Goal: Use online tool/utility: Utilize a website feature to perform a specific function

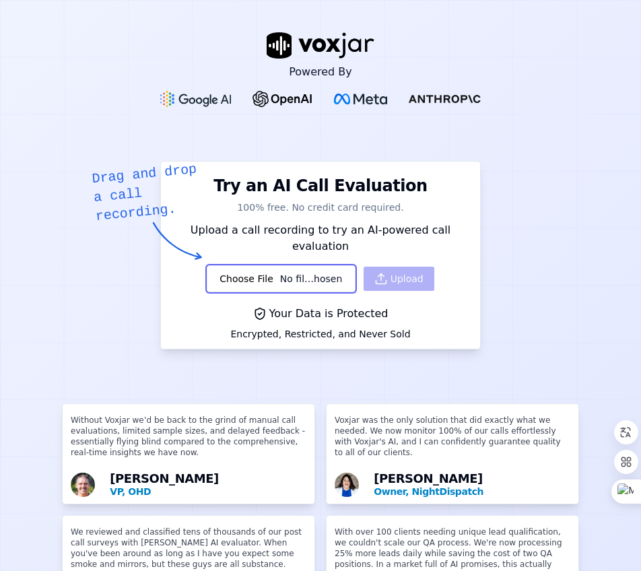
type input "C:\fakepath\[Sucursal, POP CENTRO HISTORICO ZONA 1]_10649-47240733_202509161959…"
click at [380, 267] on button "Upload" at bounding box center [399, 279] width 71 height 24
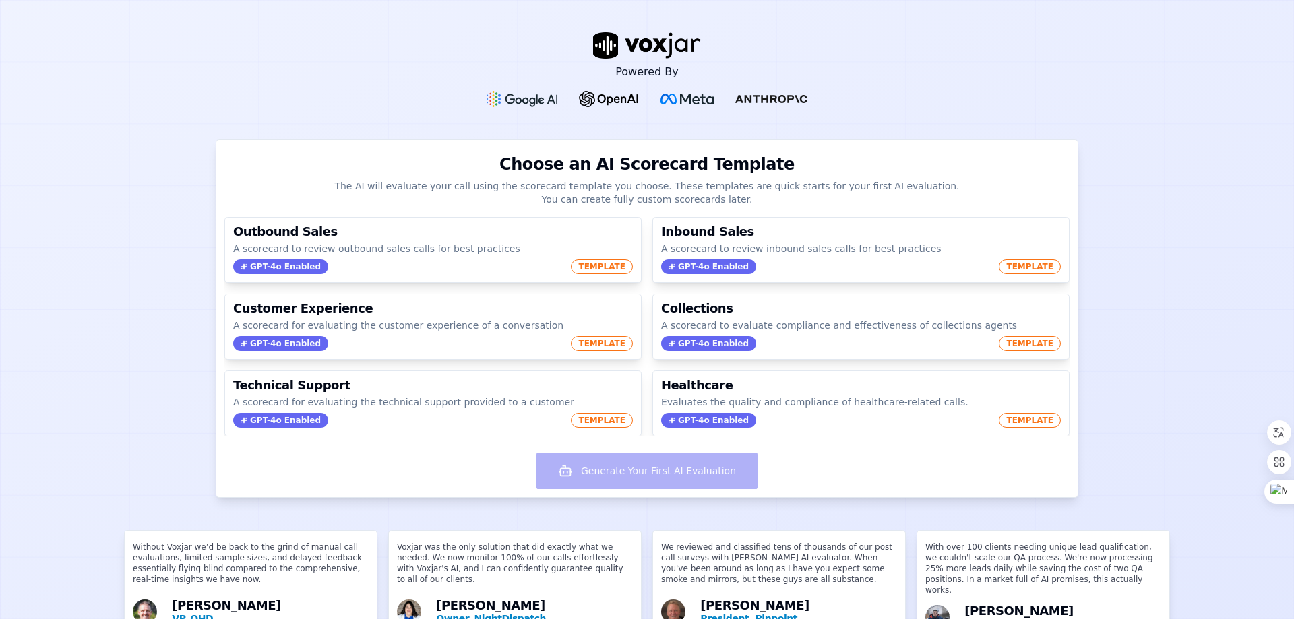
click at [658, 478] on div "Generate Your First AI Evaluation" at bounding box center [646, 472] width 861 height 50
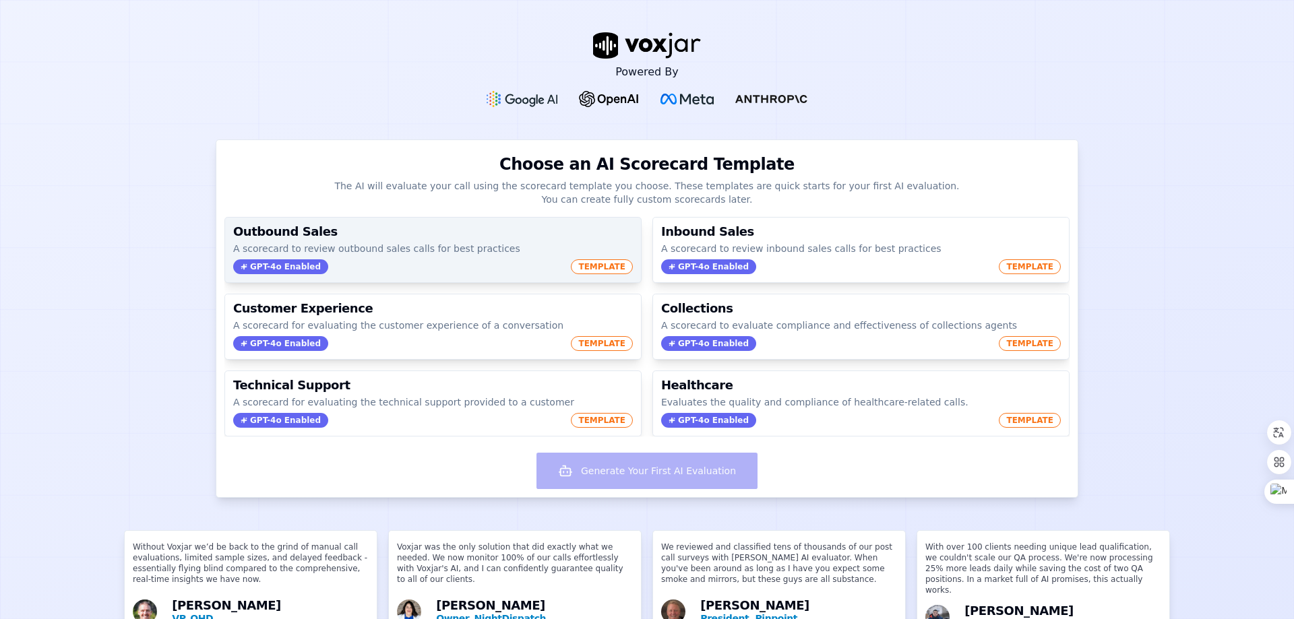
click at [290, 264] on span "GPT-4o Enabled" at bounding box center [280, 266] width 95 height 15
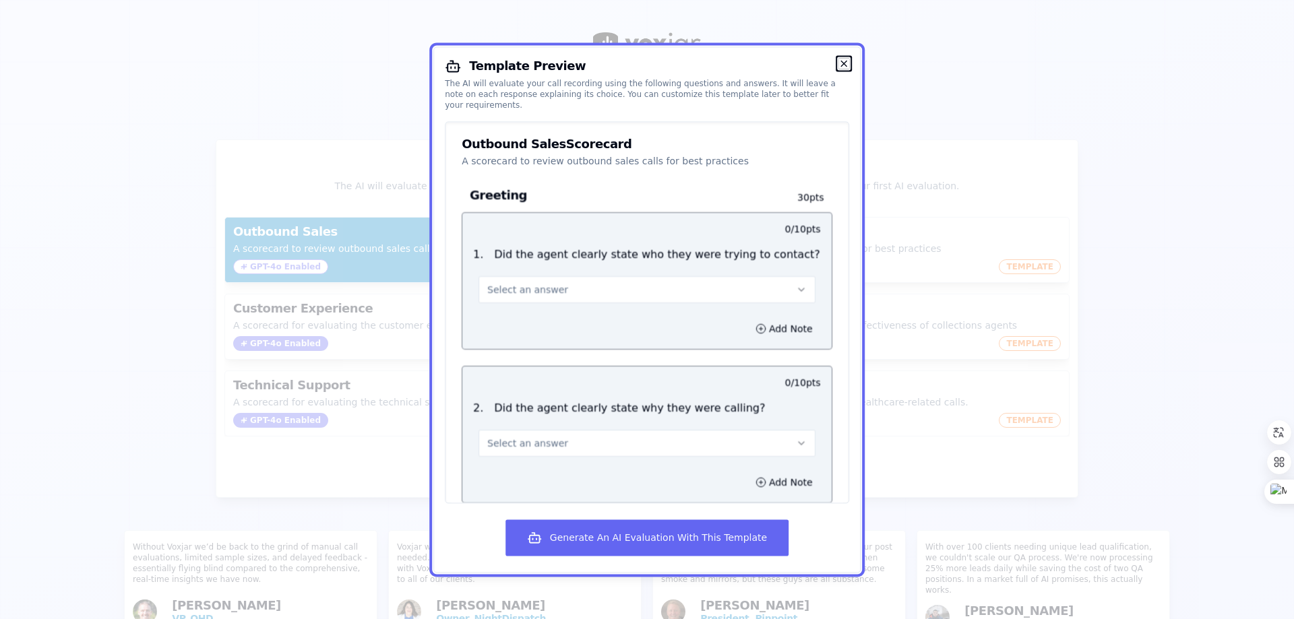
click at [841, 60] on icon "button" at bounding box center [843, 63] width 11 height 11
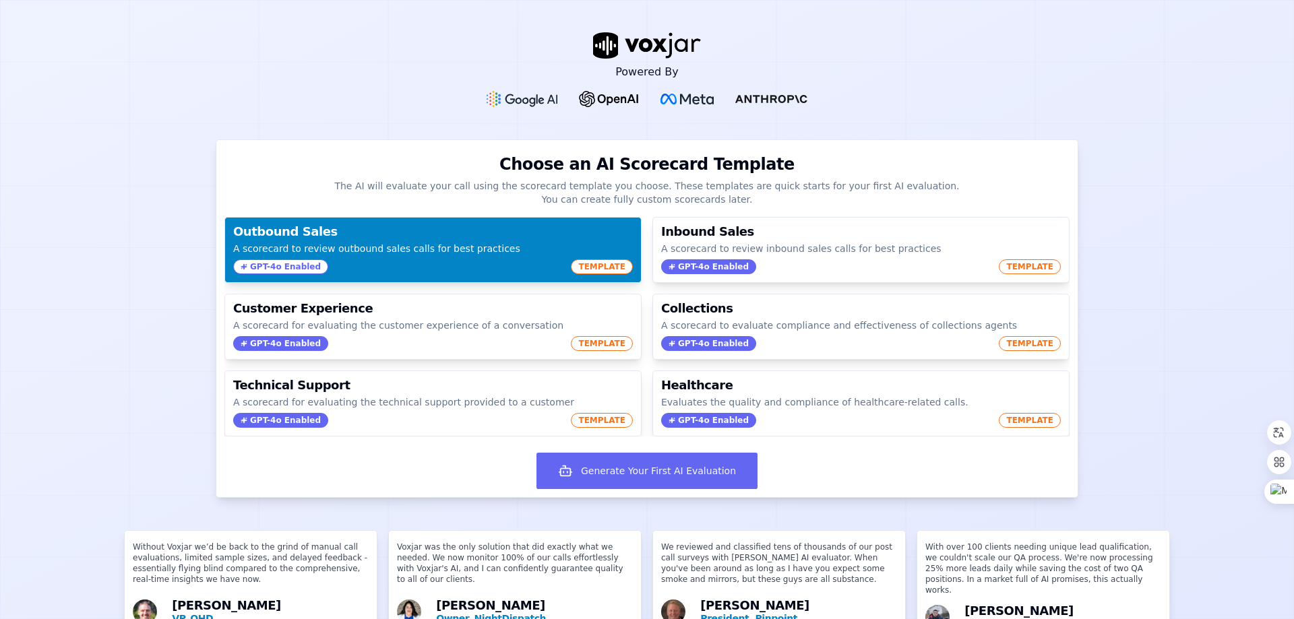
drag, startPoint x: 887, startPoint y: 82, endPoint x: 1262, endPoint y: 24, distance: 379.0
click at [1268, 52] on div "Powered By" at bounding box center [647, 69] width 1294 height 139
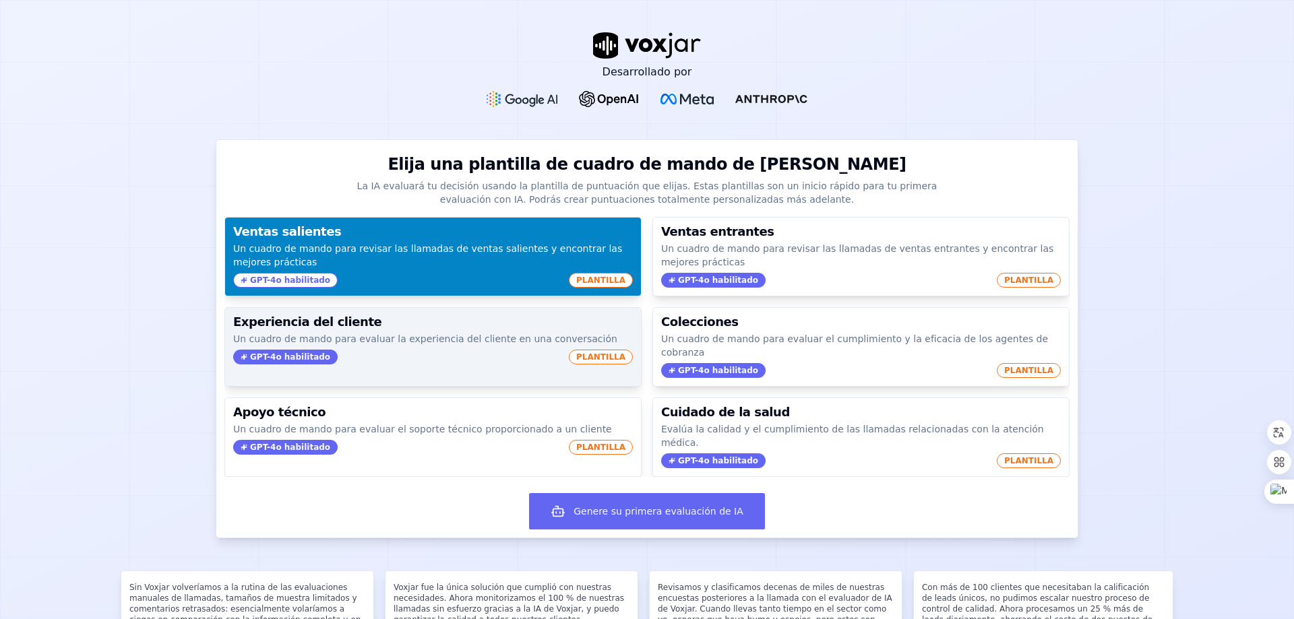
click at [307, 351] on span "GPT-4o habilitado" at bounding box center [285, 357] width 104 height 15
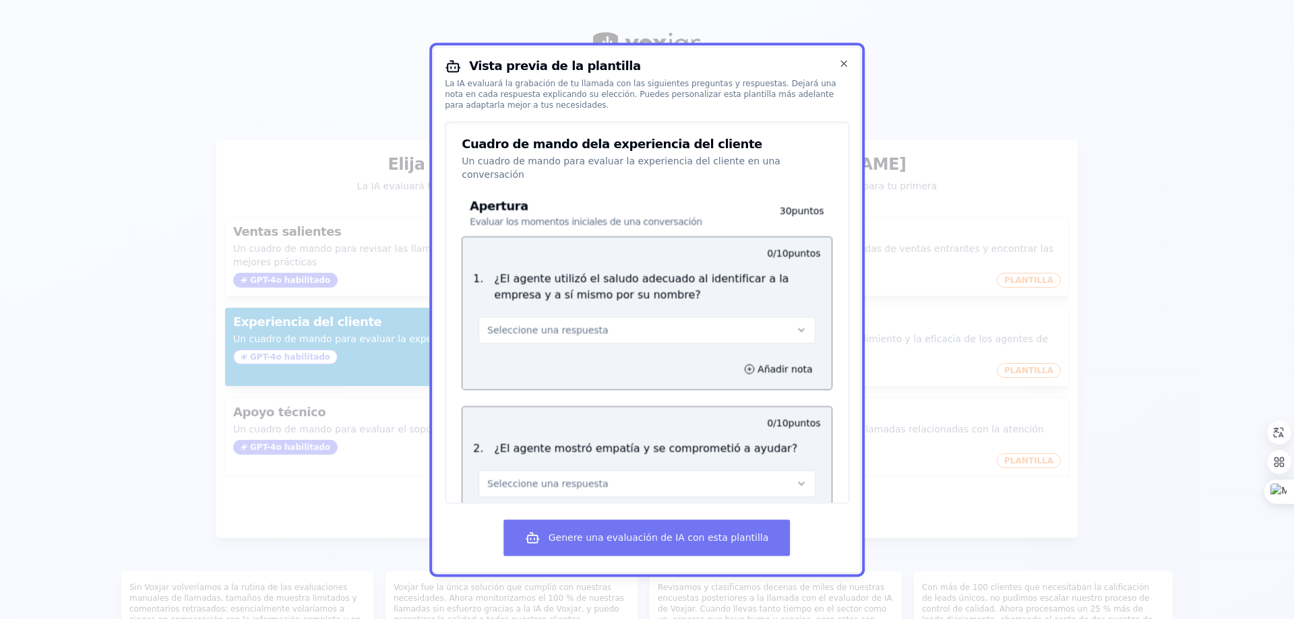
click at [625, 543] on font "Genere una evaluación de IA con esta plantilla" at bounding box center [658, 537] width 220 height 11
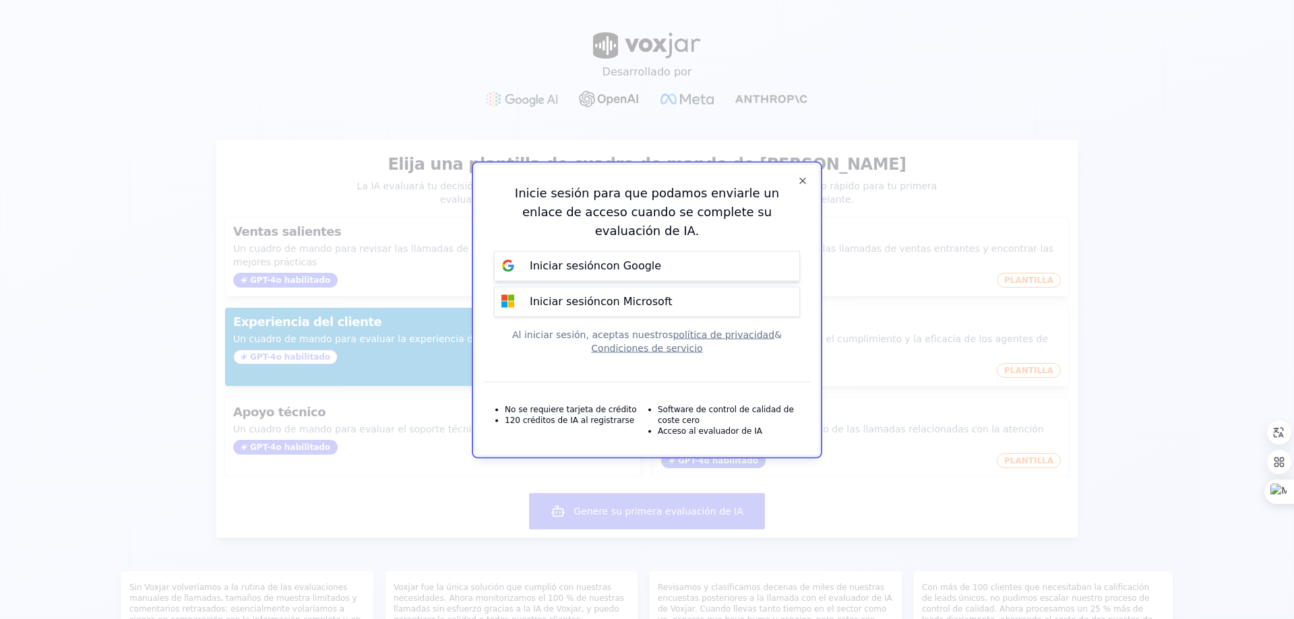
click at [602, 260] on font "con Google" at bounding box center [630, 265] width 61 height 13
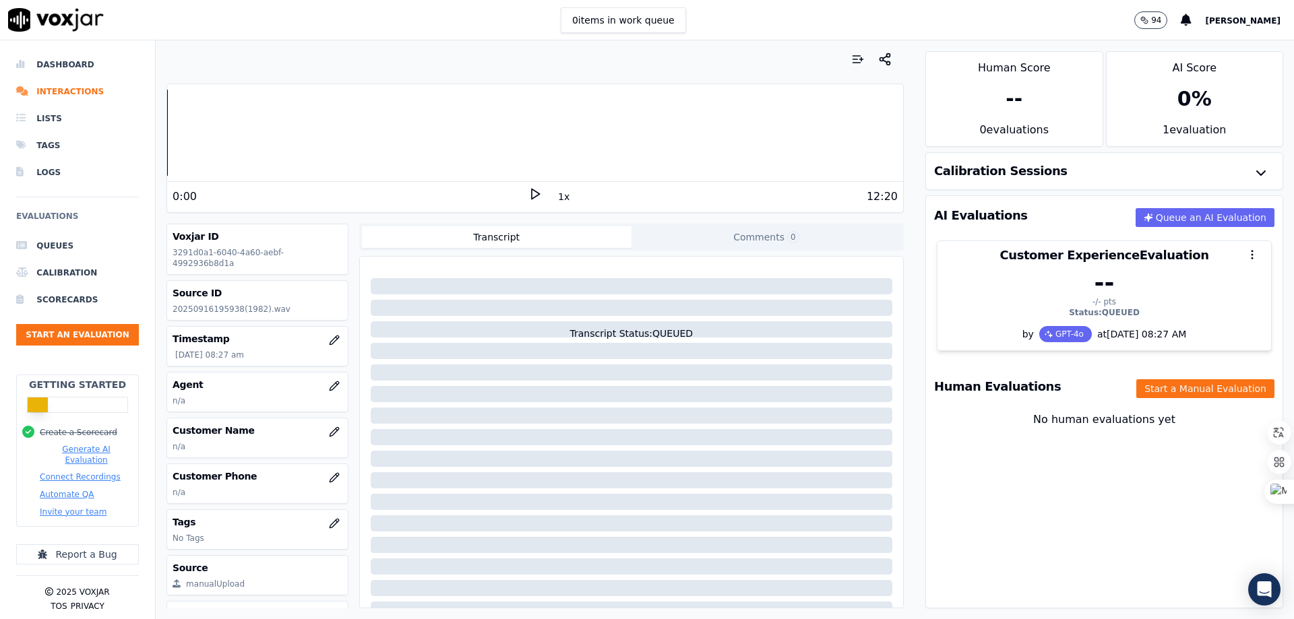
click at [528, 197] on icon at bounding box center [534, 193] width 13 height 13
click at [528, 196] on icon at bounding box center [534, 193] width 13 height 13
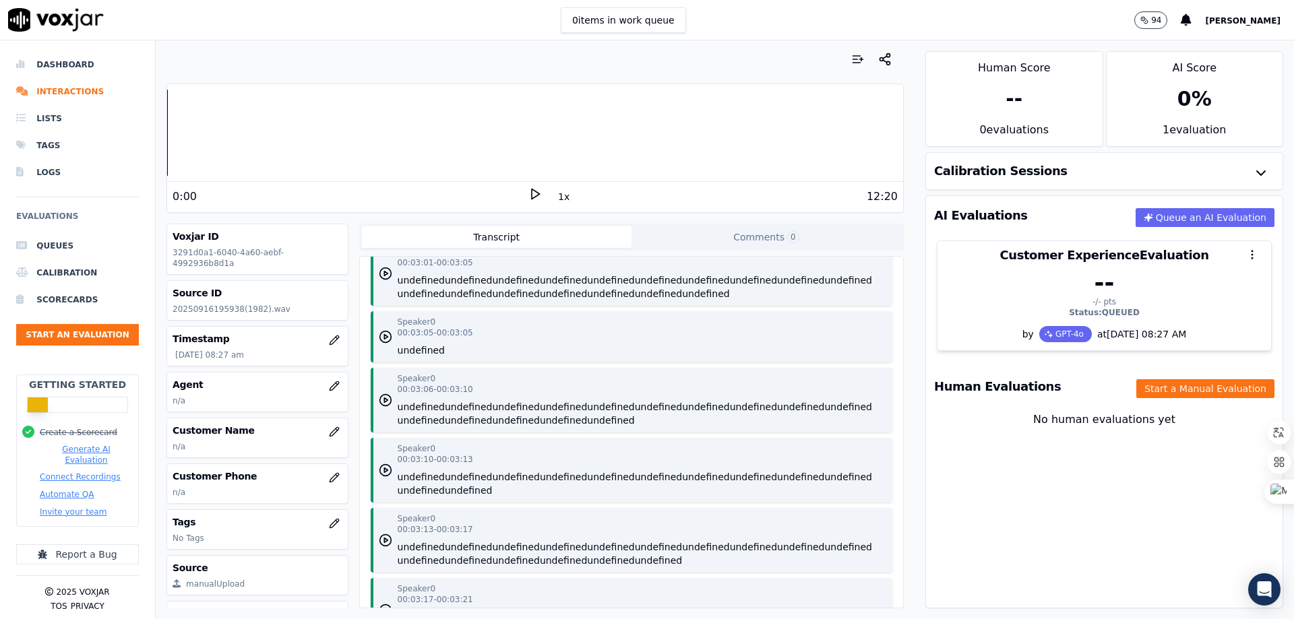
scroll to position [2910, 0]
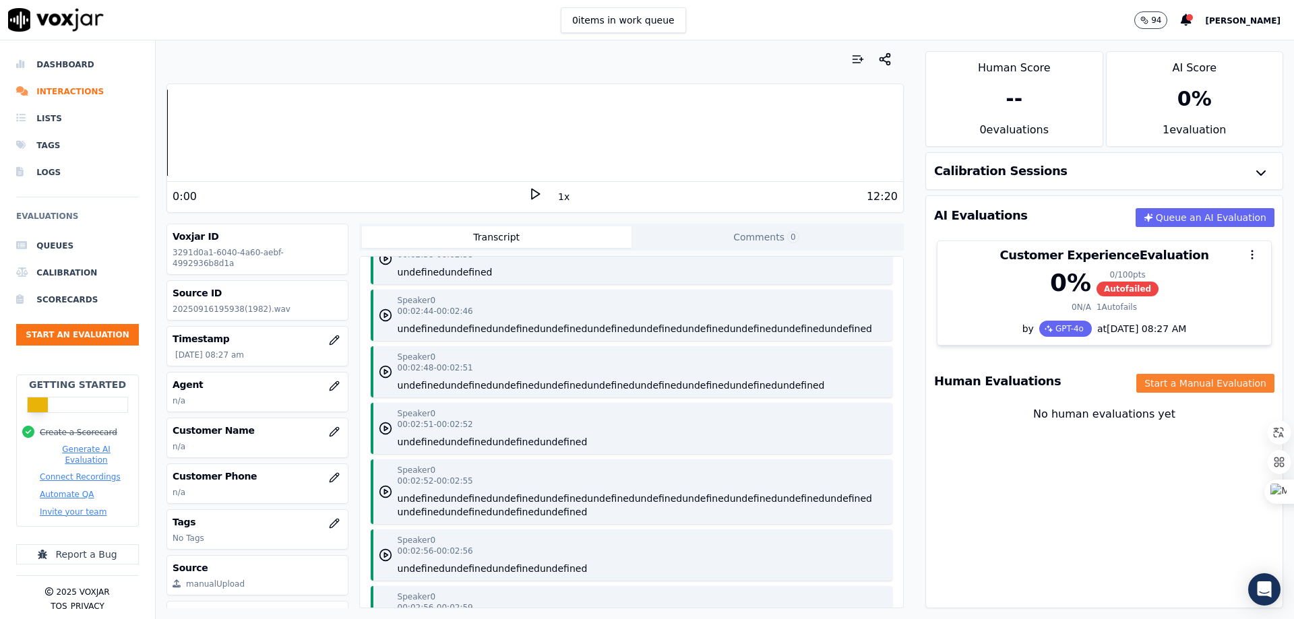
click at [1136, 381] on button "Start a Manual Evaluation" at bounding box center [1205, 383] width 138 height 19
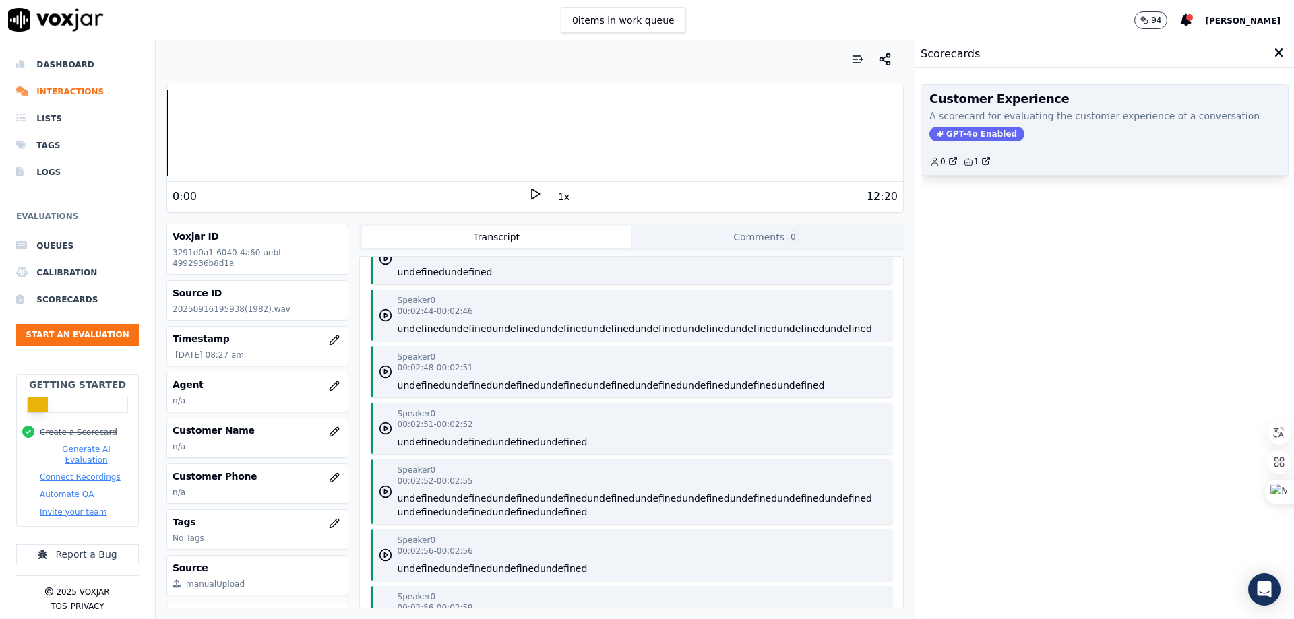
click at [969, 131] on span "GPT-4o Enabled" at bounding box center [976, 134] width 95 height 15
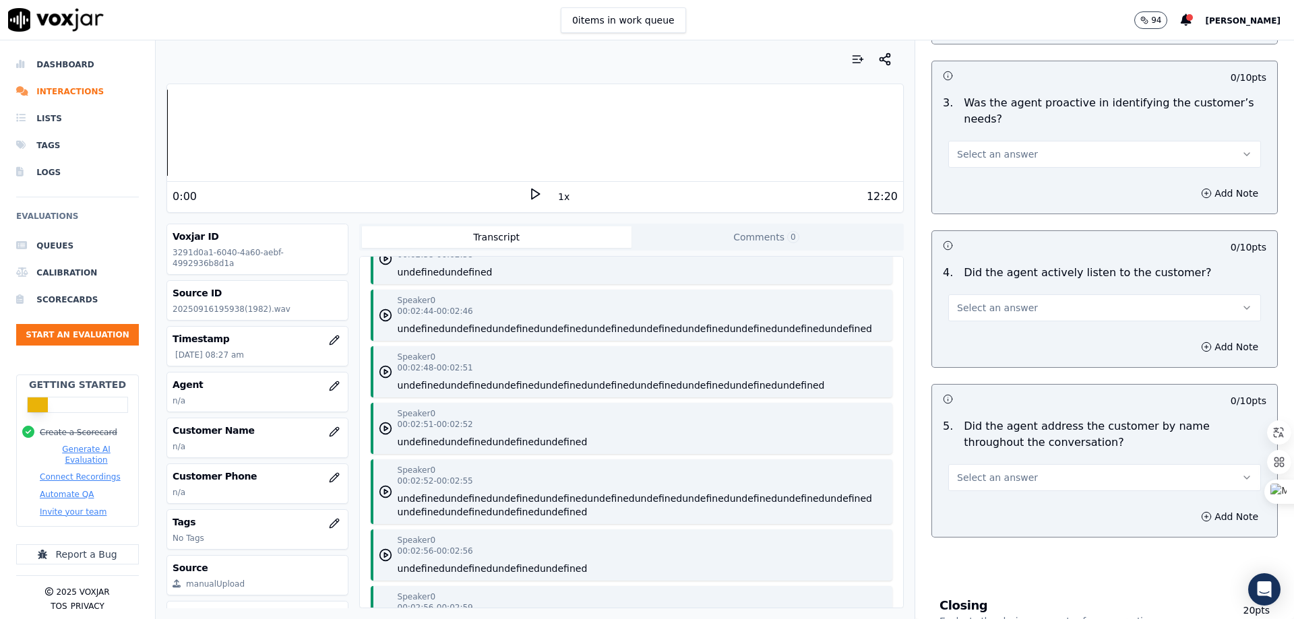
scroll to position [472, 0]
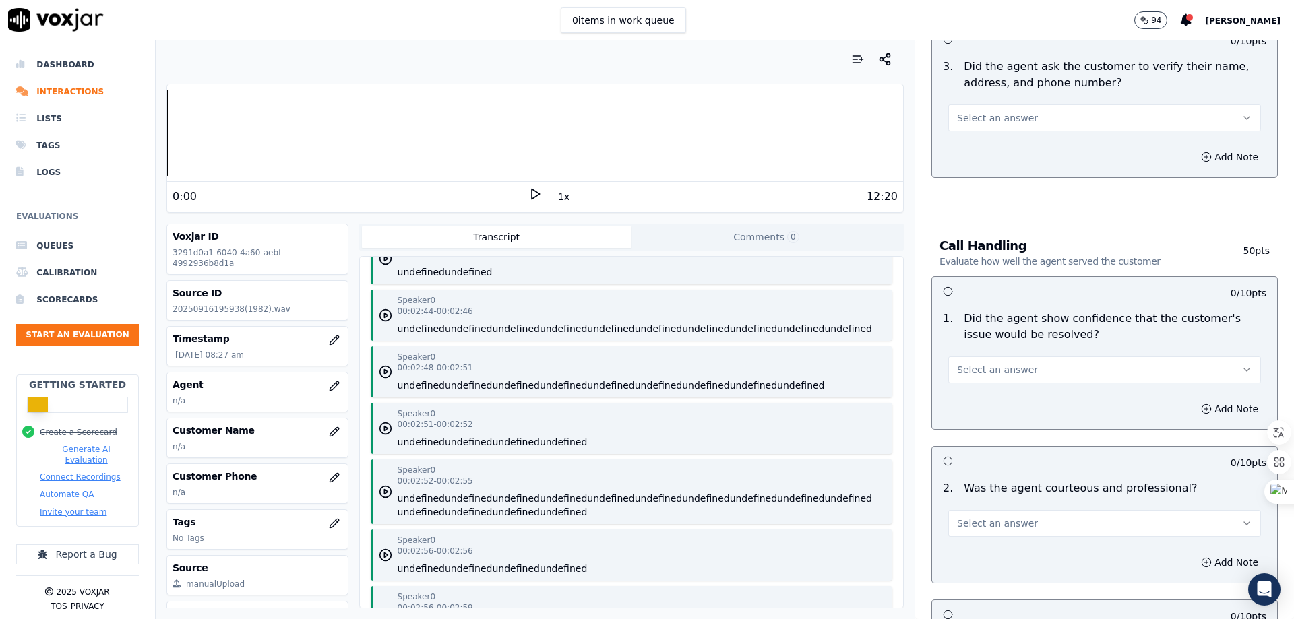
click at [528, 193] on icon at bounding box center [534, 193] width 13 height 13
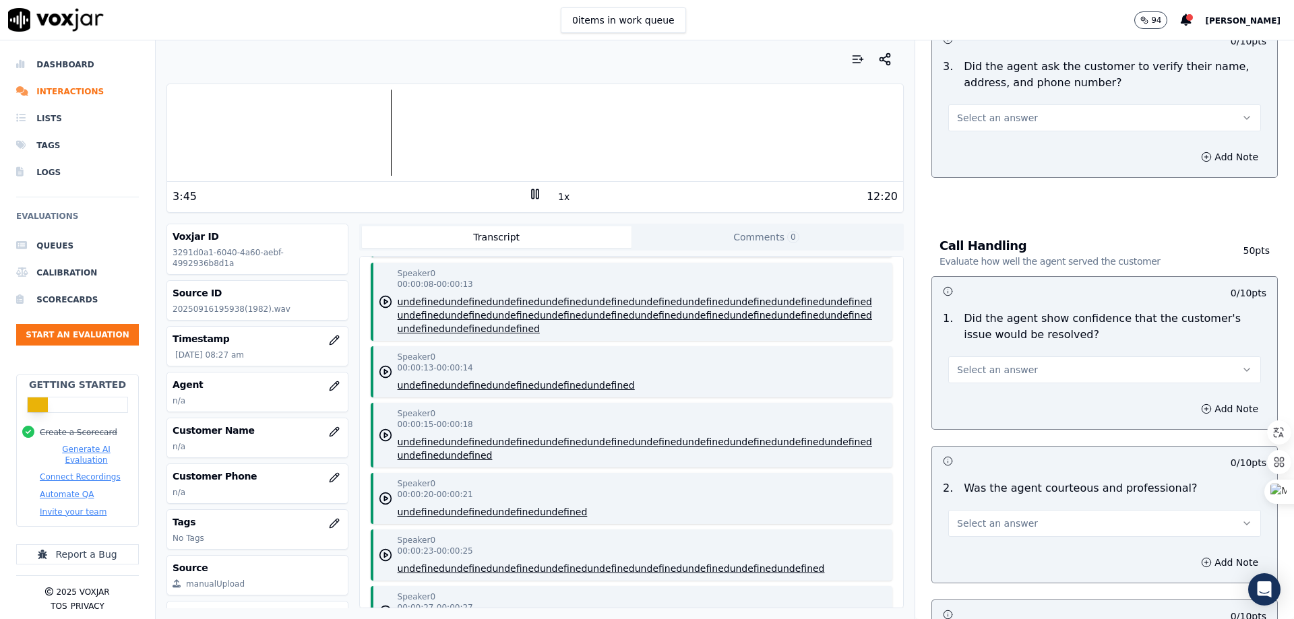
scroll to position [0, 0]
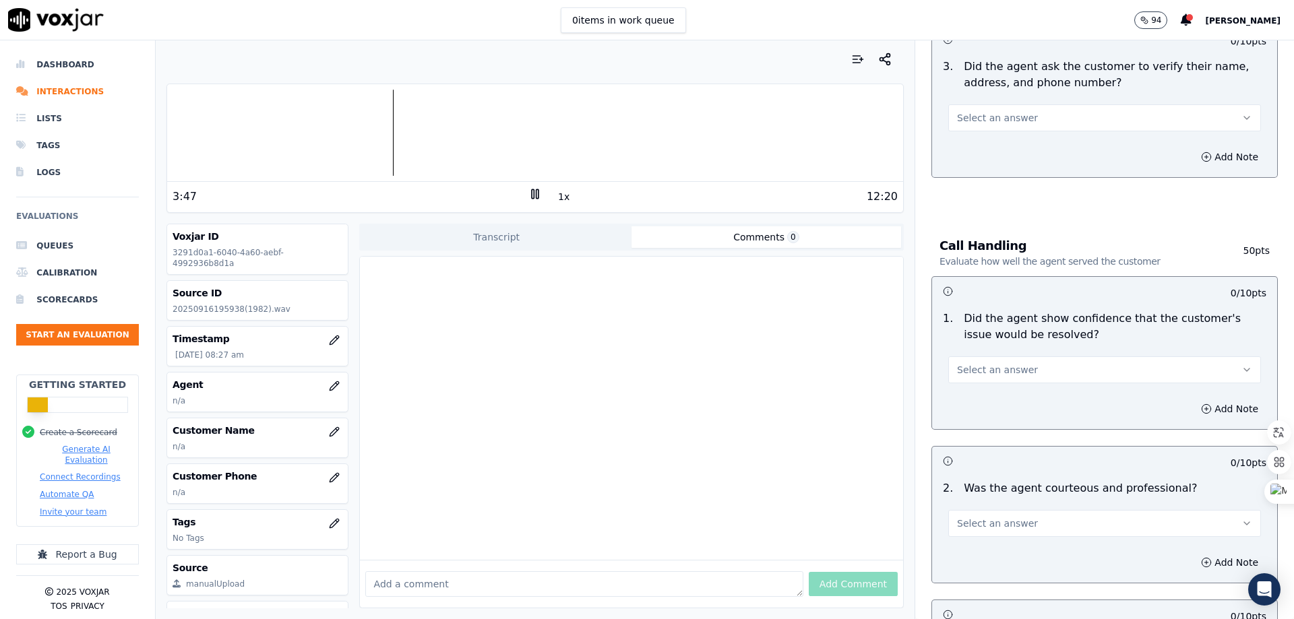
click at [749, 243] on button "Comments 0" at bounding box center [765, 237] width 269 height 22
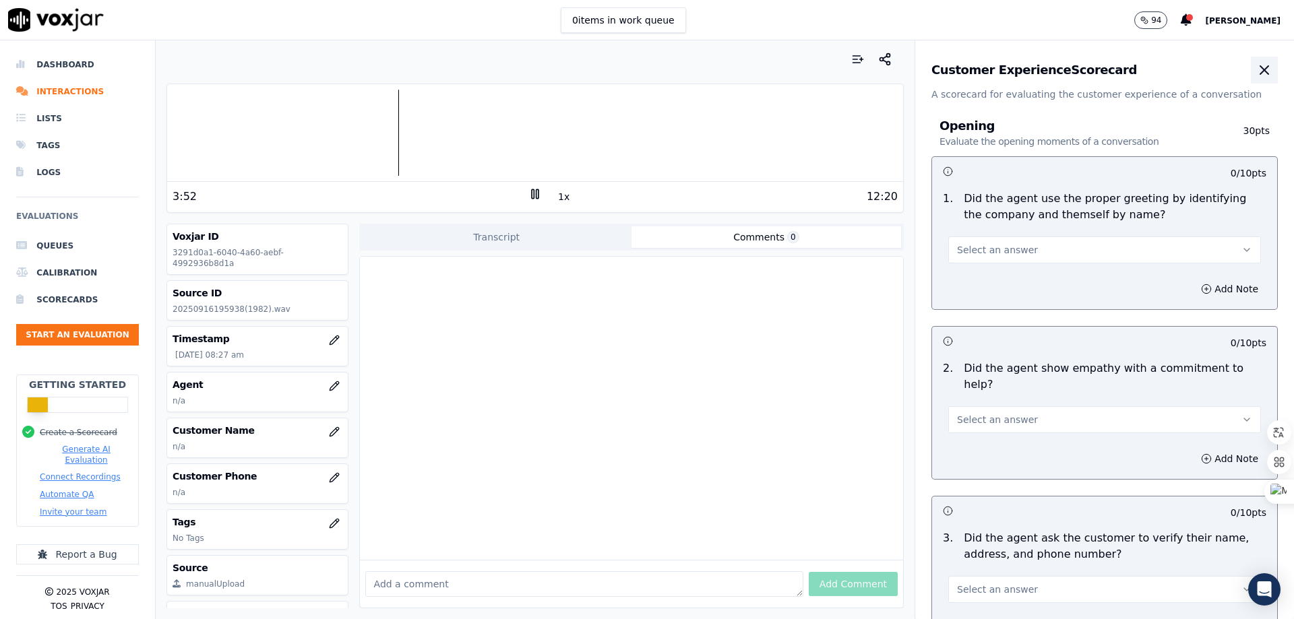
click at [1256, 71] on icon "button" at bounding box center [1264, 70] width 16 height 16
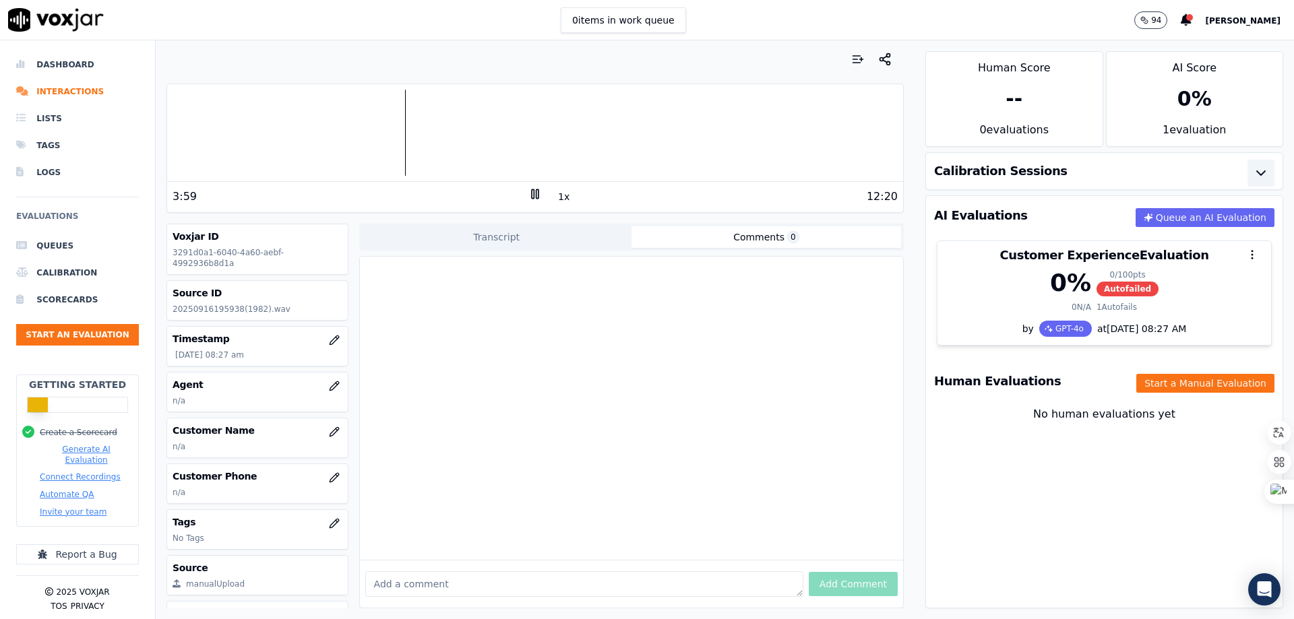
click at [1247, 170] on button "button" at bounding box center [1260, 173] width 27 height 27
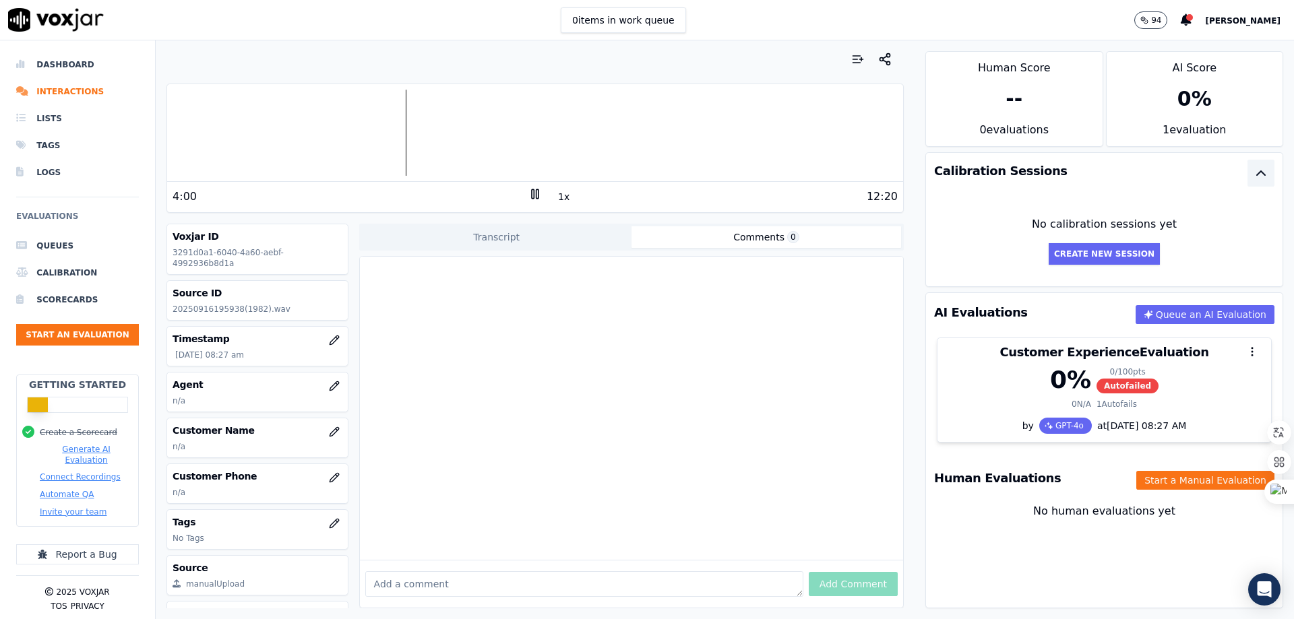
click at [1247, 170] on button "button" at bounding box center [1260, 173] width 27 height 27
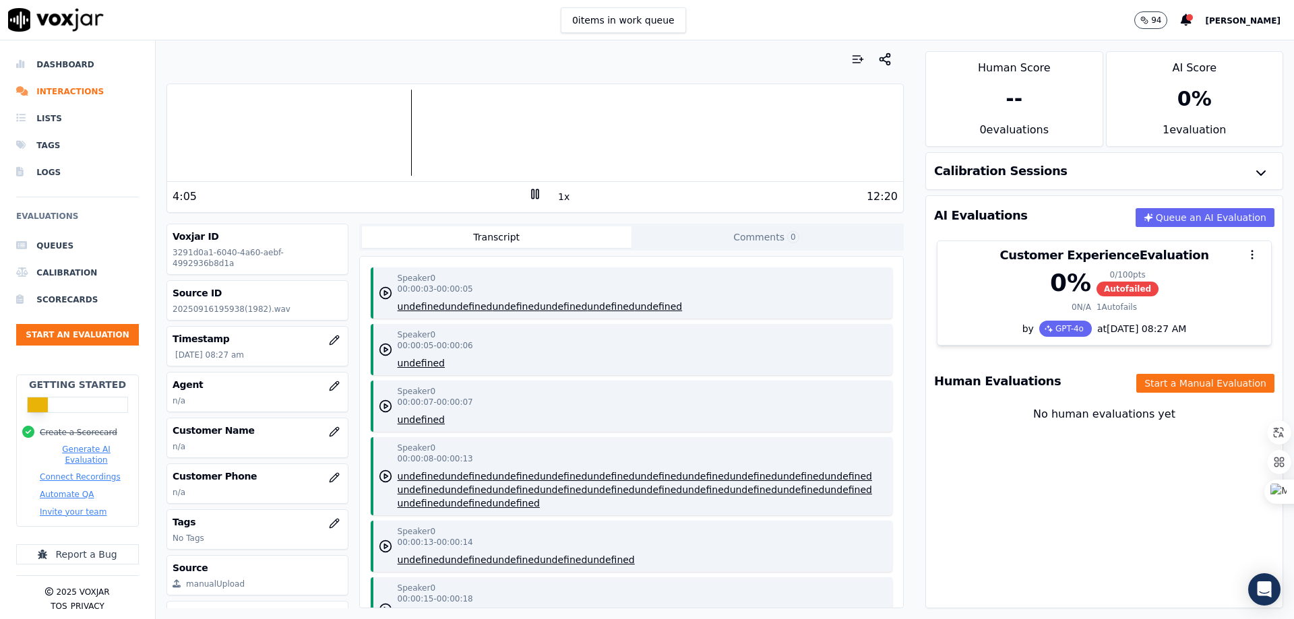
click at [521, 241] on button "Transcript" at bounding box center [496, 237] width 269 height 22
click at [532, 192] on rect at bounding box center [533, 193] width 2 height 9
click at [90, 84] on div "Dashboard Interactions Lists Tags Logs Evaluations Queues Calibration Scorecard…" at bounding box center [647, 329] width 1294 height 579
